Goal: Information Seeking & Learning: Understand process/instructions

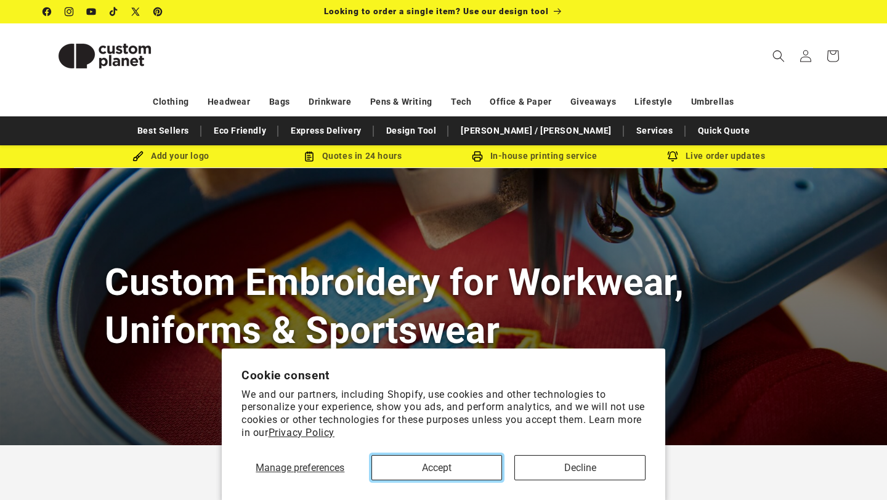
click at [477, 471] on button "Accept" at bounding box center [436, 467] width 131 height 25
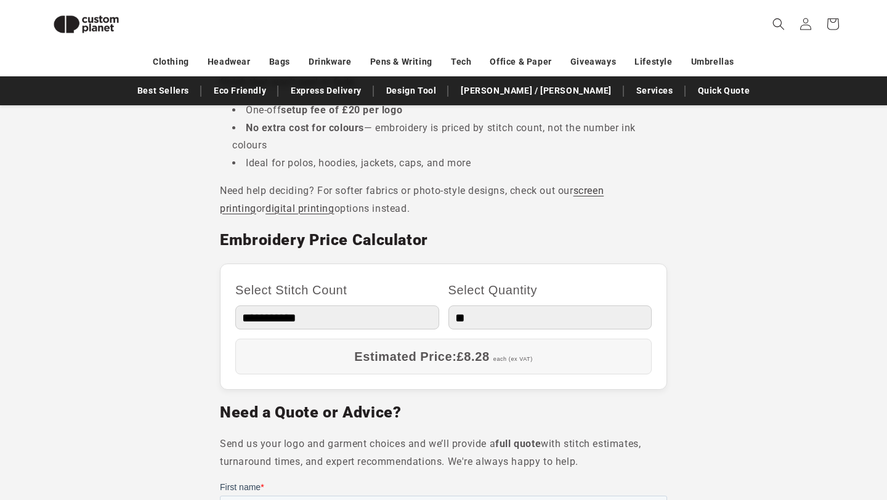
scroll to position [640, 0]
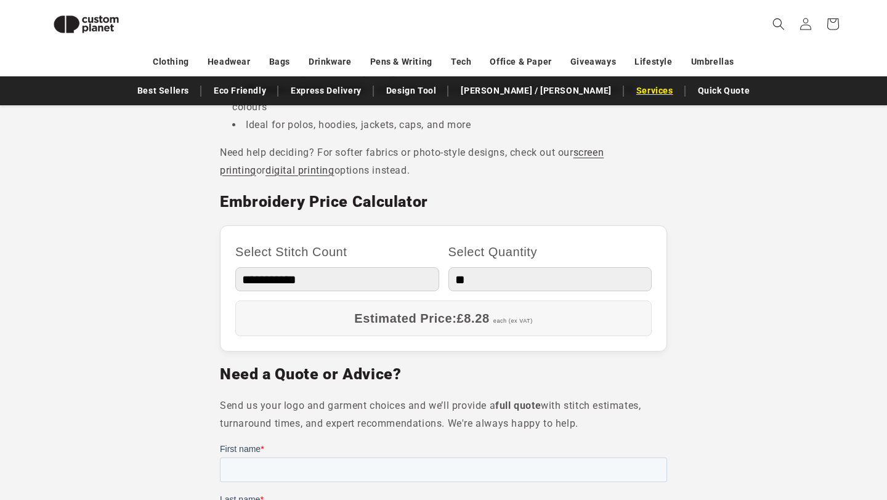
click at [630, 87] on link "Services" at bounding box center [654, 91] width 49 height 22
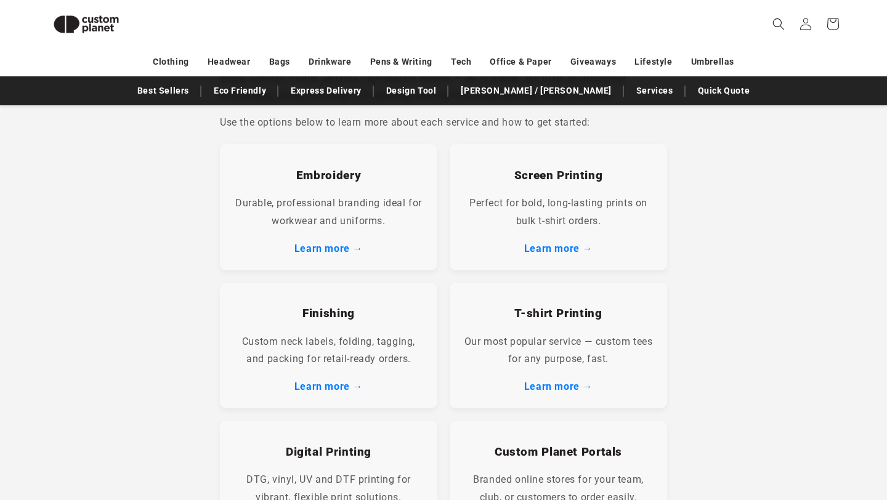
scroll to position [239, 0]
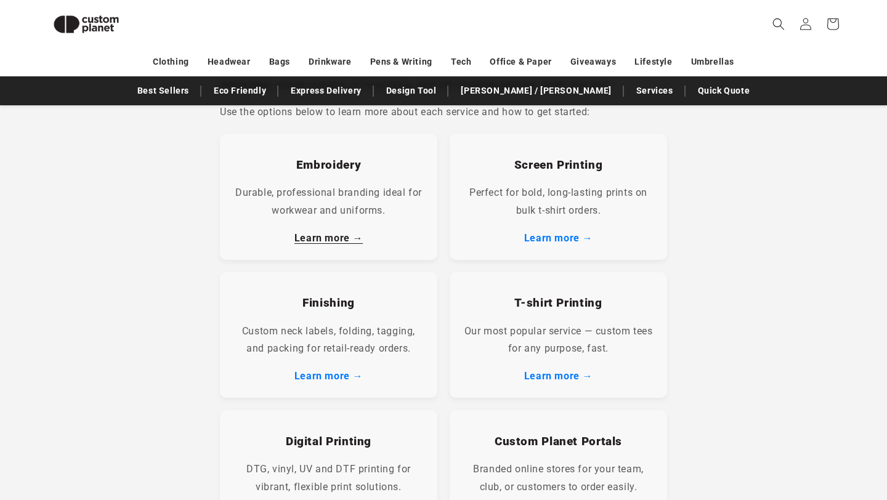
click at [355, 235] on link "Learn more →" at bounding box center [328, 238] width 68 height 12
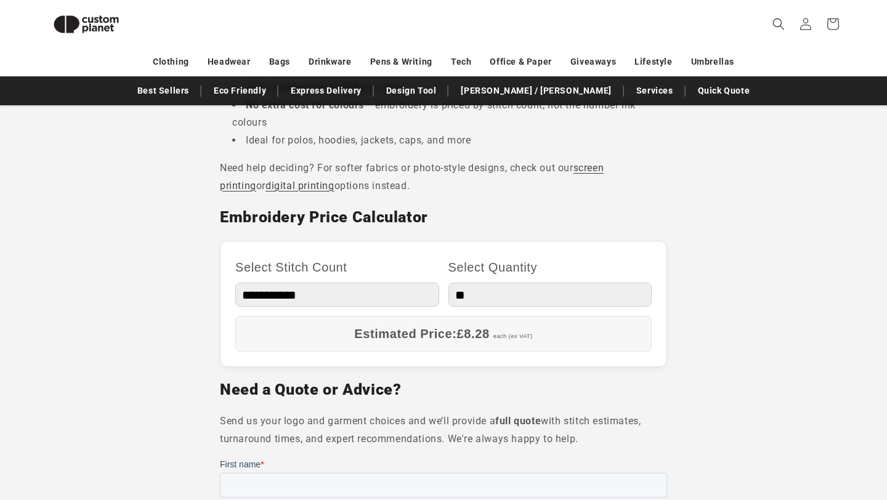
scroll to position [628, 0]
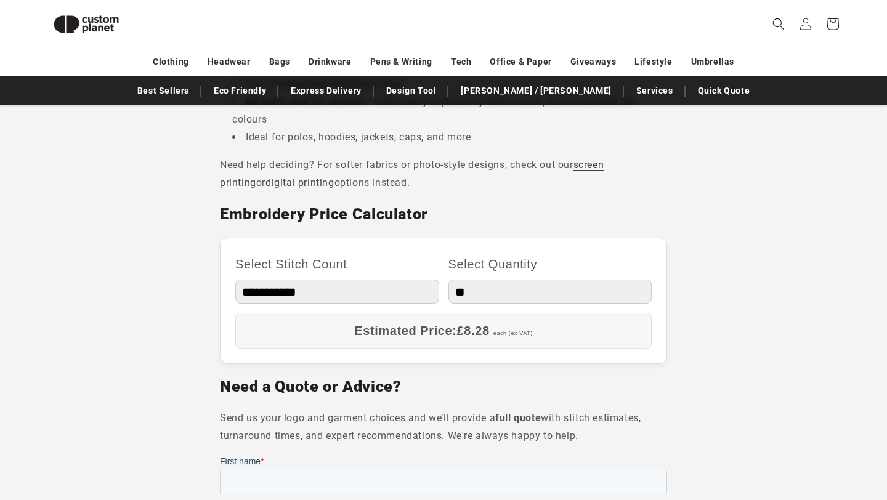
click at [401, 299] on select "**********" at bounding box center [337, 292] width 204 height 24
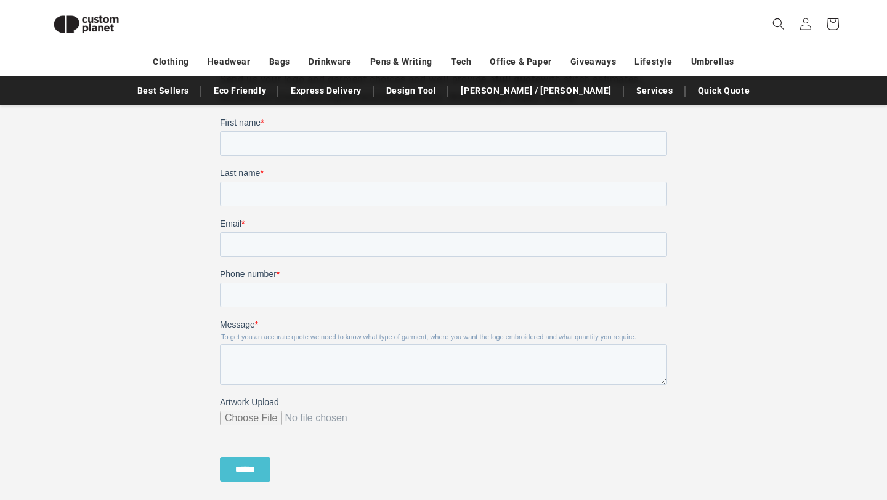
scroll to position [896, 0]
